Goal: Information Seeking & Learning: Learn about a topic

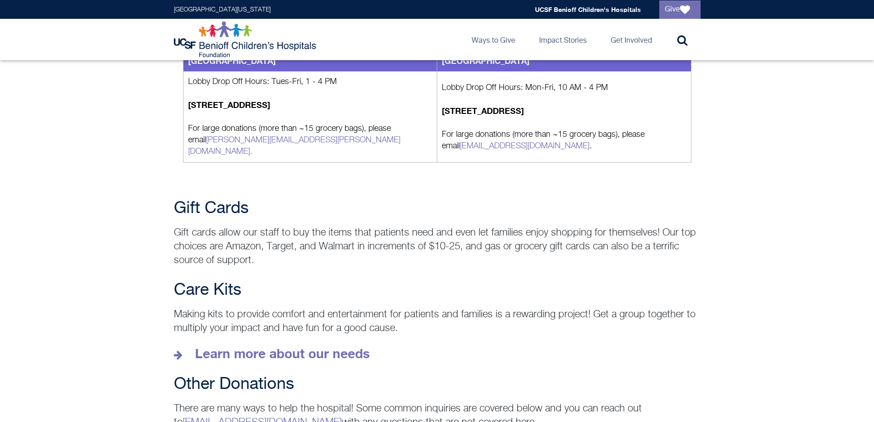
scroll to position [1193, 0]
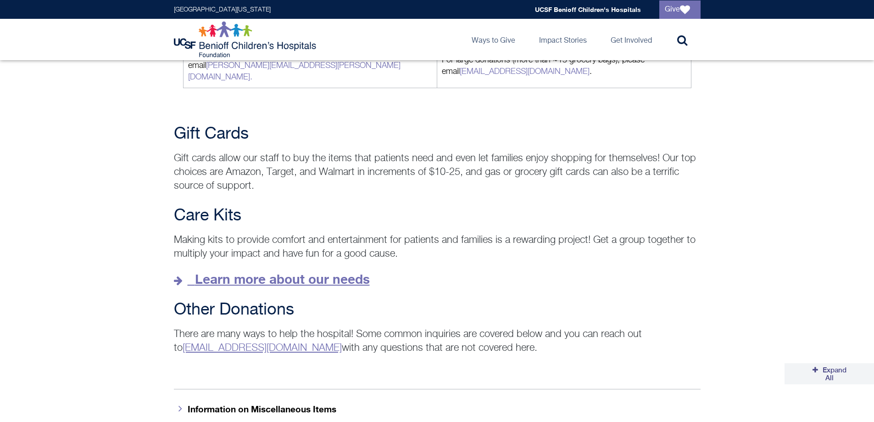
click at [300, 271] on strong "Learn more about our needs" at bounding box center [282, 278] width 175 height 15
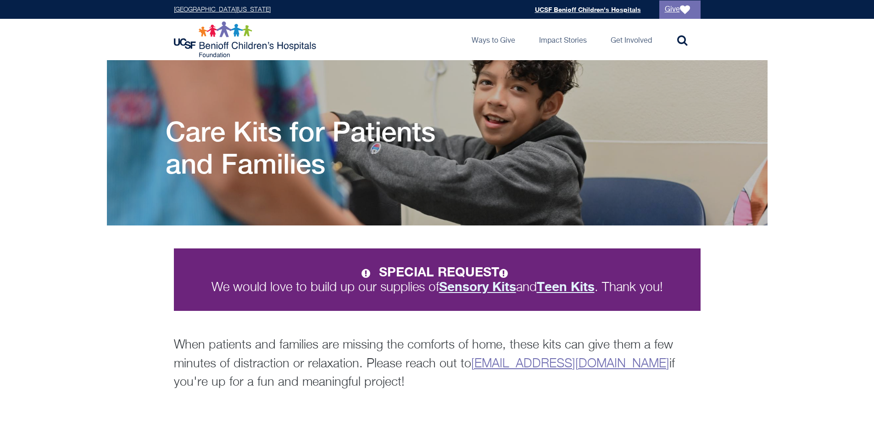
click at [479, 287] on strong "Sensory Kits" at bounding box center [477, 285] width 77 height 15
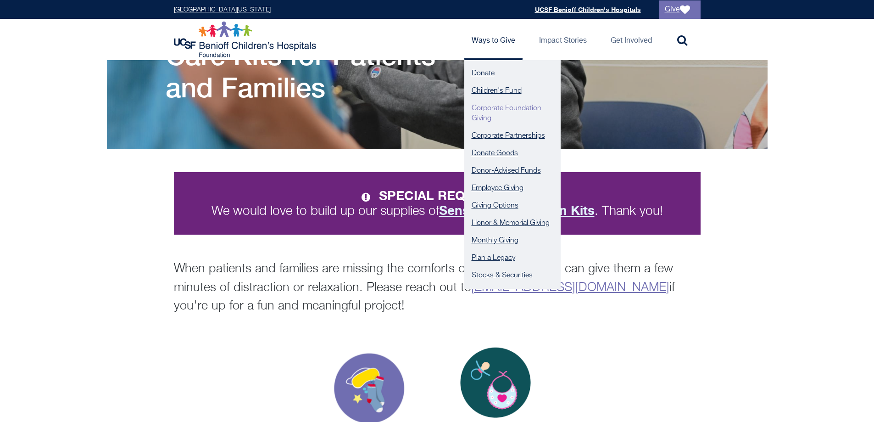
scroll to position [138, 0]
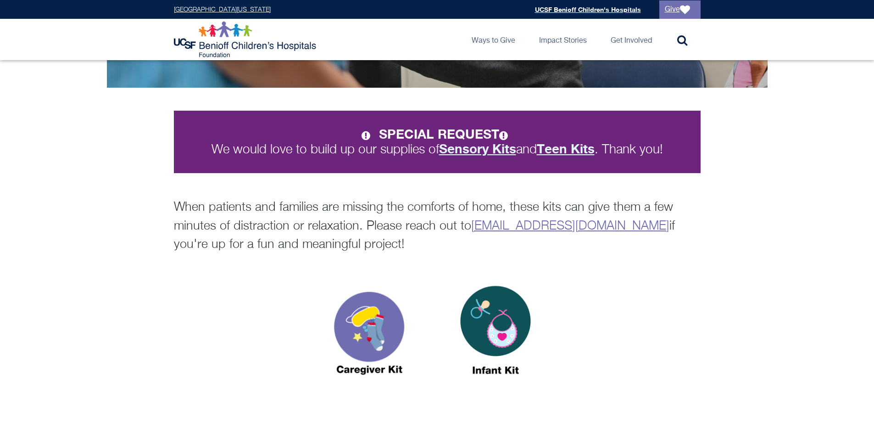
click at [478, 150] on strong "Sensory Kits" at bounding box center [477, 148] width 77 height 15
click at [72, 164] on div "SPECIAL REQUEST We would love to build up our supplies of Sensory Kits and Teen…" at bounding box center [437, 171] width 874 height 167
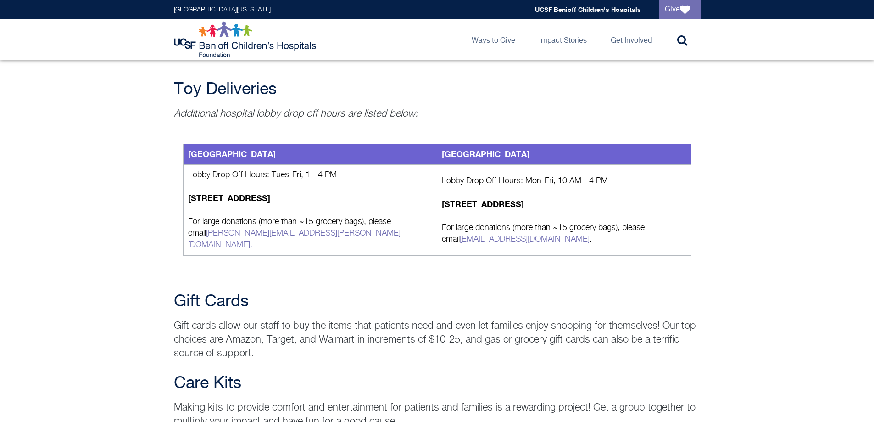
scroll to position [1239, 0]
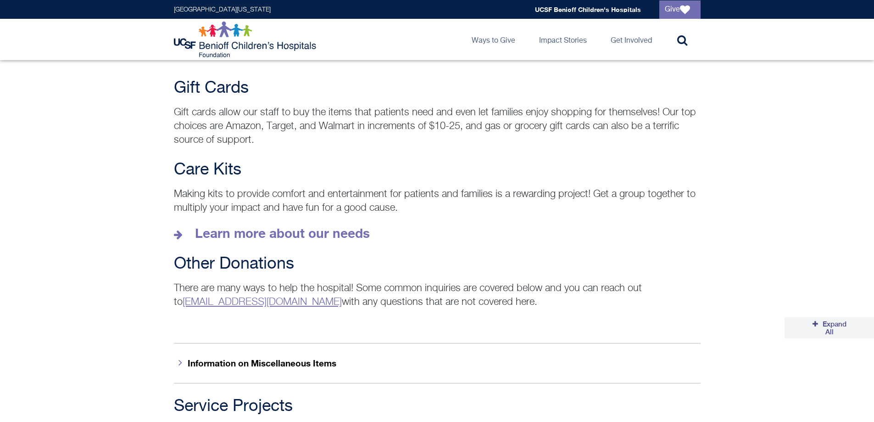
click at [225, 191] on p "Making kits to provide comfort and entertainment for patients and families is a…" at bounding box center [437, 201] width 527 height 28
click at [218, 225] on strong "Learn more about our needs" at bounding box center [282, 232] width 175 height 15
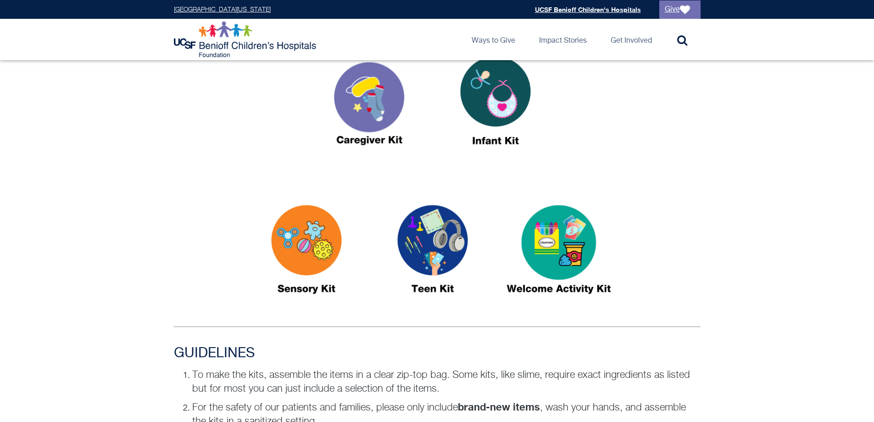
click at [497, 99] on img at bounding box center [495, 105] width 115 height 132
